Goal: Find specific page/section: Find specific page/section

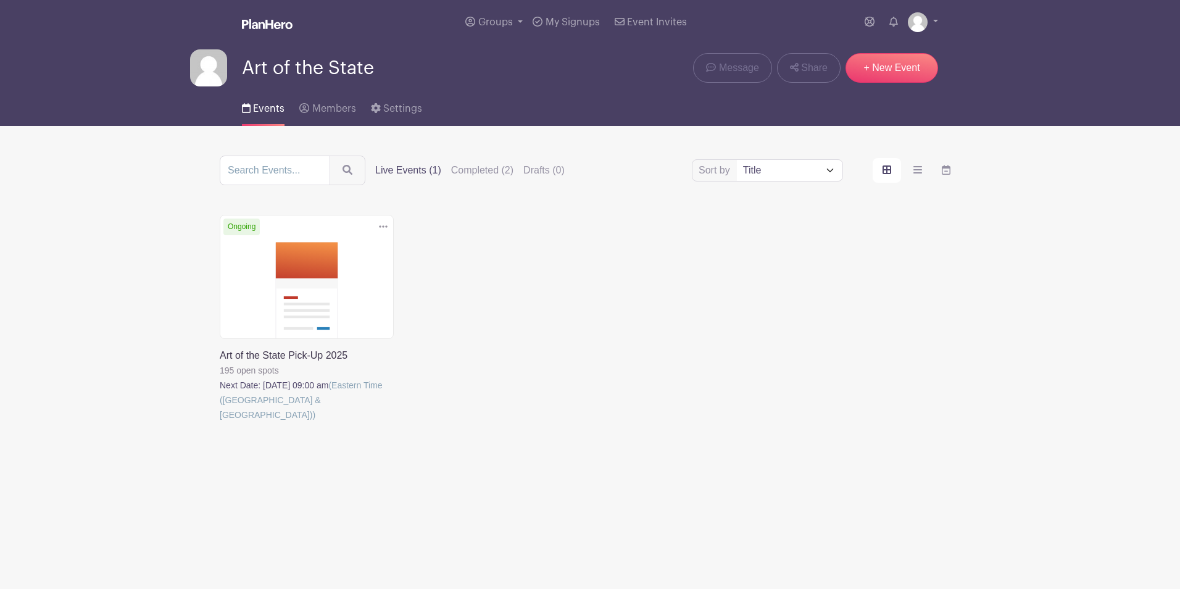
click at [220, 422] on link at bounding box center [220, 422] width 0 height 0
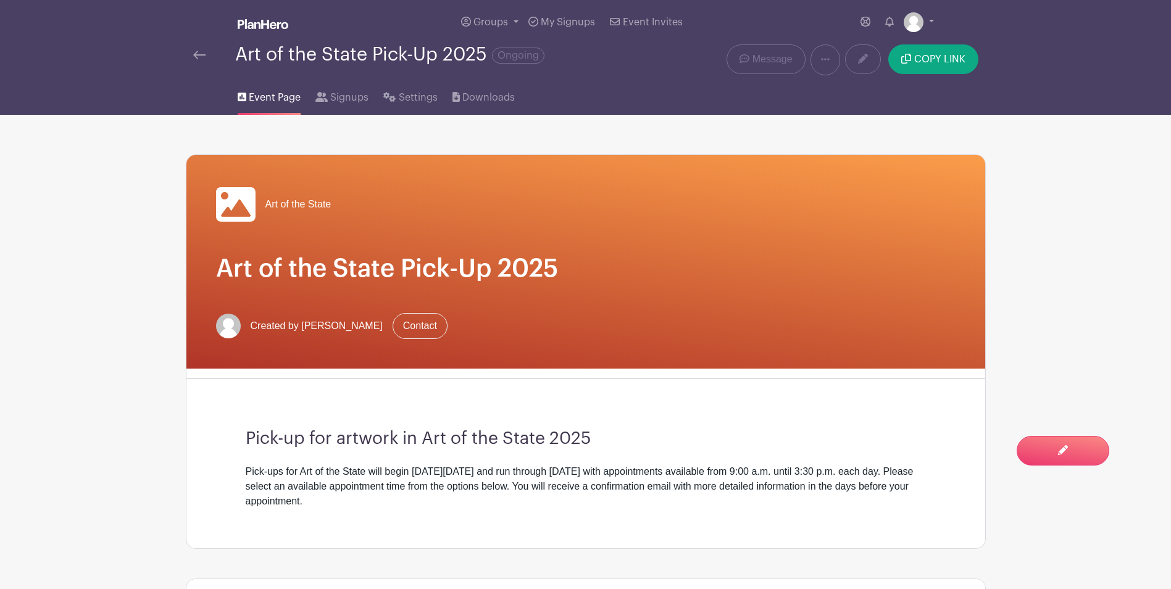
click at [201, 56] on img at bounding box center [199, 55] width 12 height 9
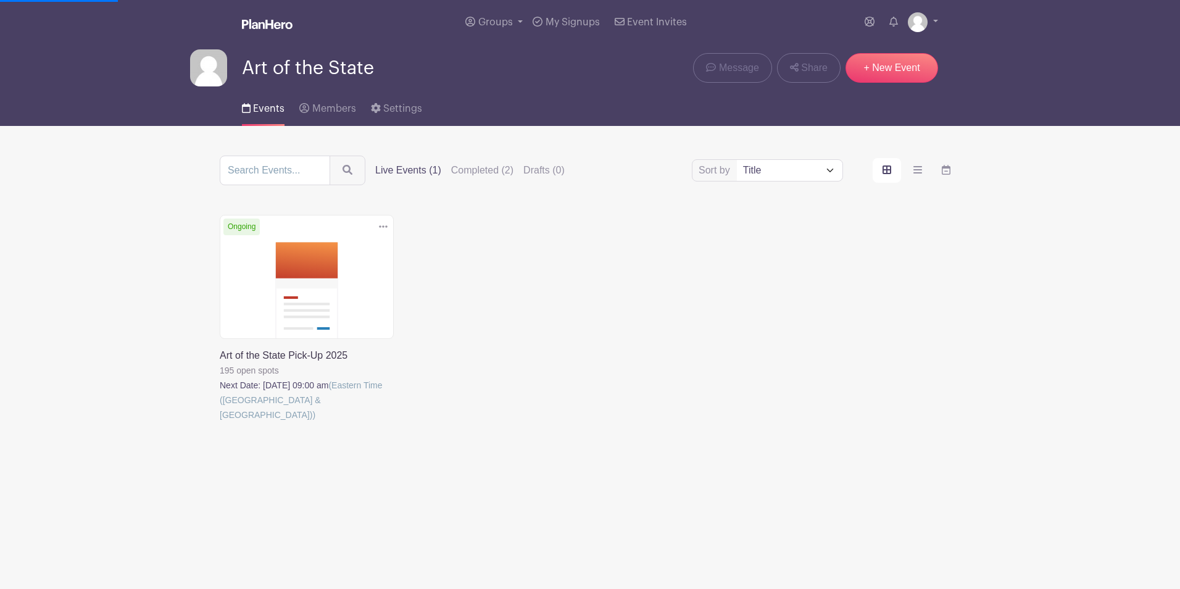
click at [220, 422] on link at bounding box center [220, 422] width 0 height 0
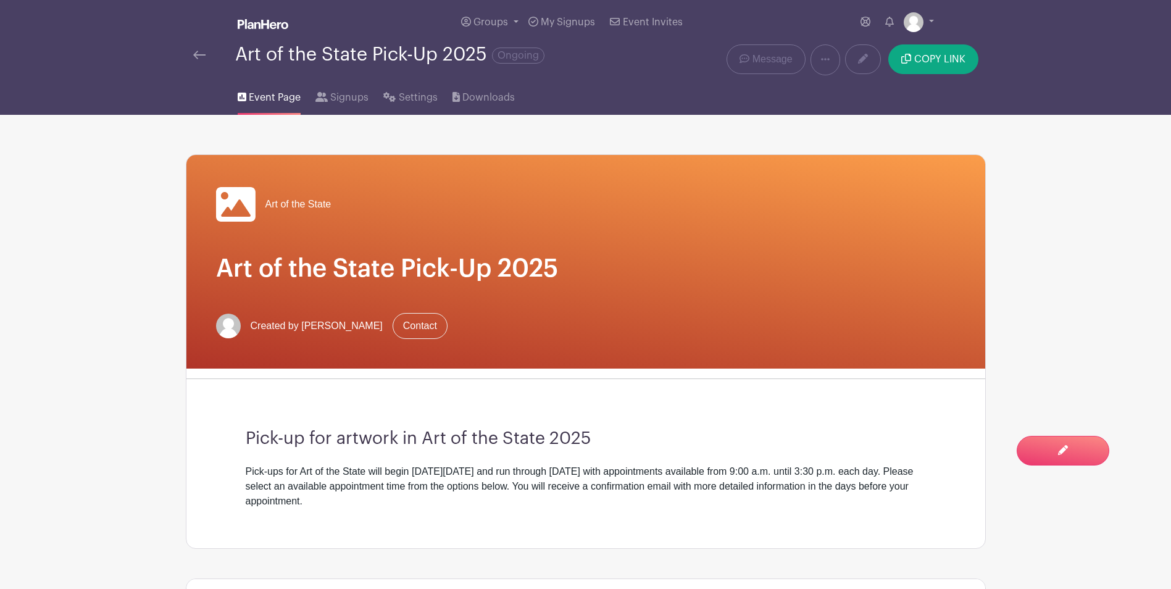
click at [191, 52] on div "Art of the State Pick-Up 2025 Ongoing" at bounding box center [419, 59] width 467 height 31
click at [196, 57] on img at bounding box center [199, 55] width 12 height 9
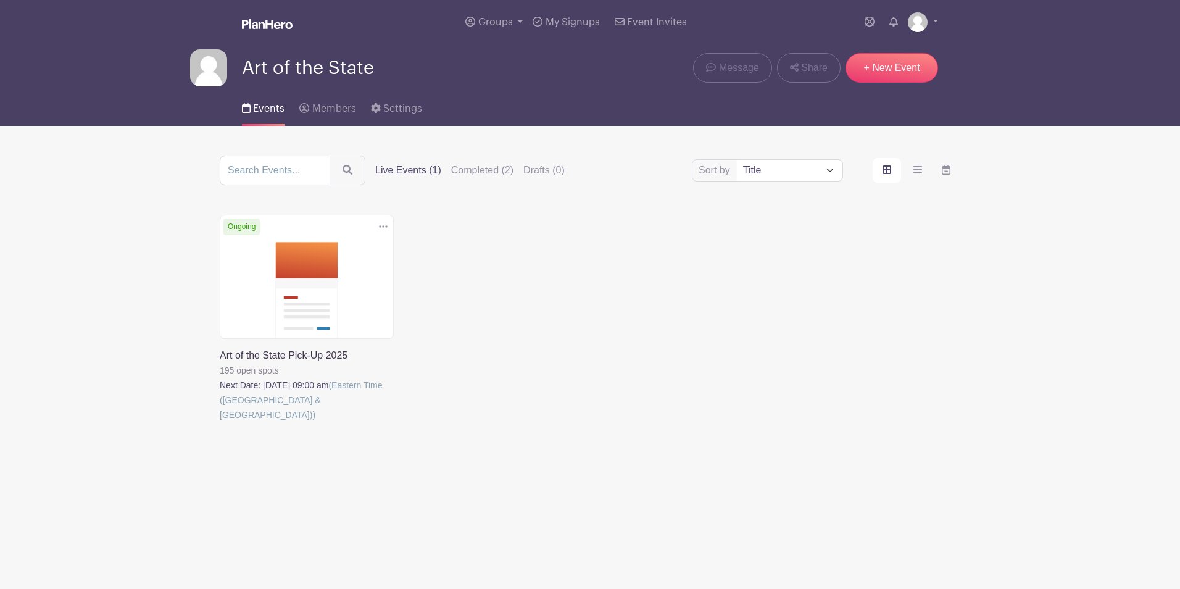
click at [220, 422] on link at bounding box center [220, 422] width 0 height 0
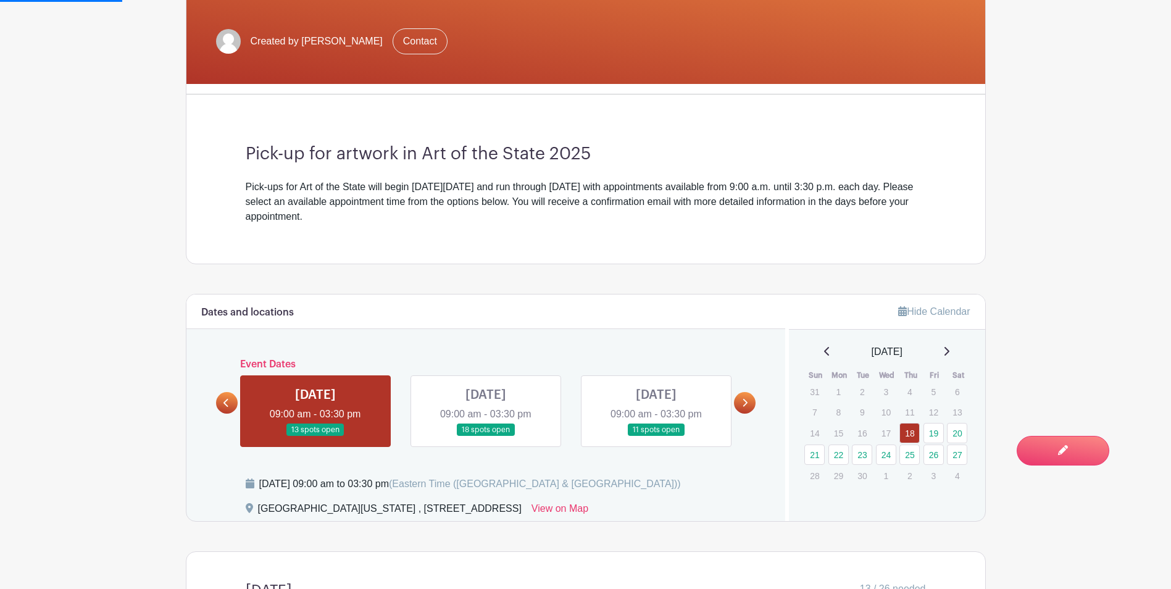
scroll to position [432, 0]
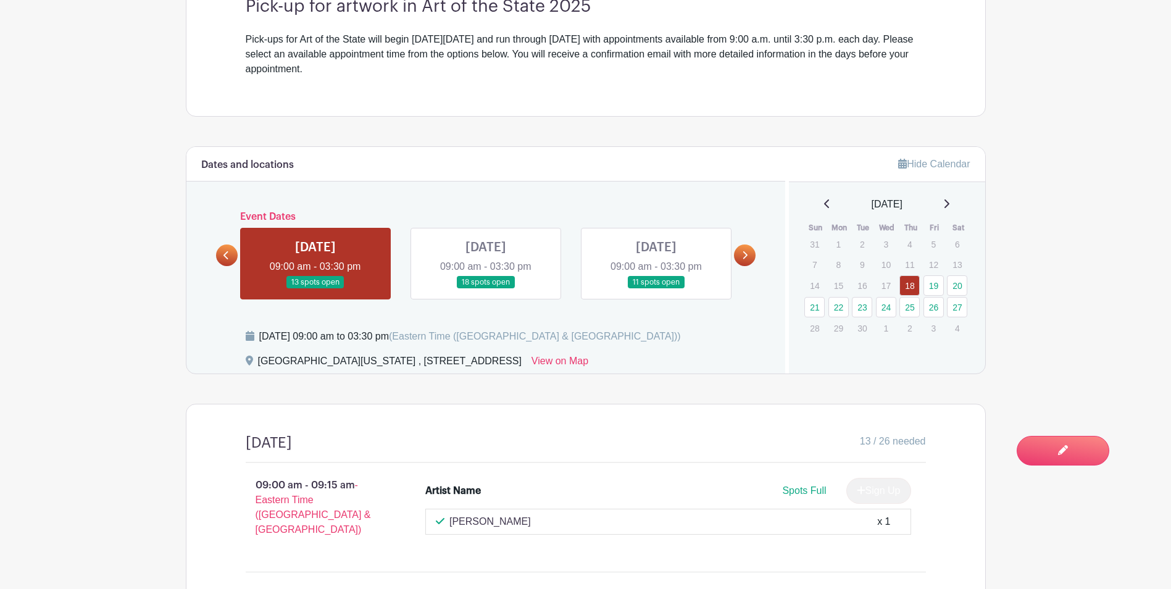
click at [748, 261] on link at bounding box center [745, 255] width 22 height 22
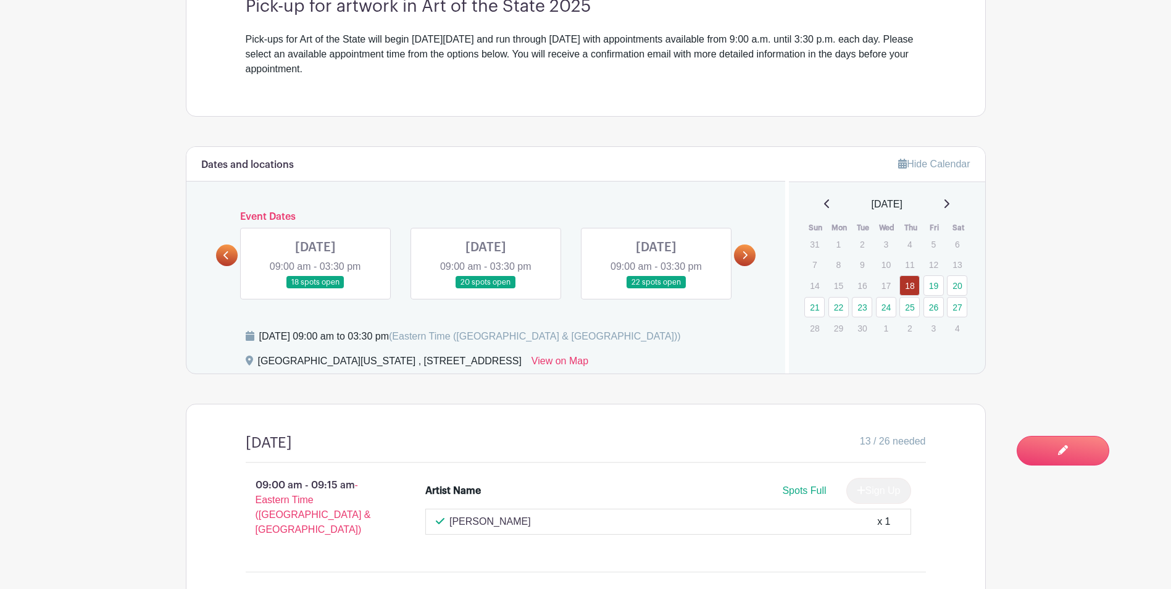
click at [233, 254] on link at bounding box center [227, 255] width 22 height 22
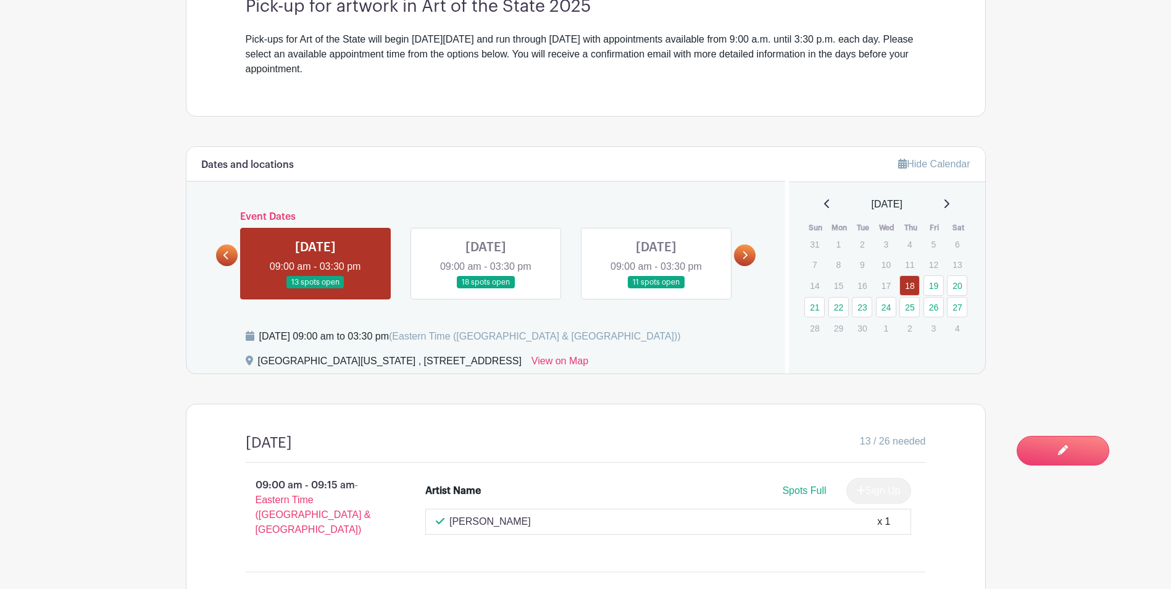
click at [233, 254] on link at bounding box center [227, 255] width 22 height 22
